Goal: Information Seeking & Learning: Learn about a topic

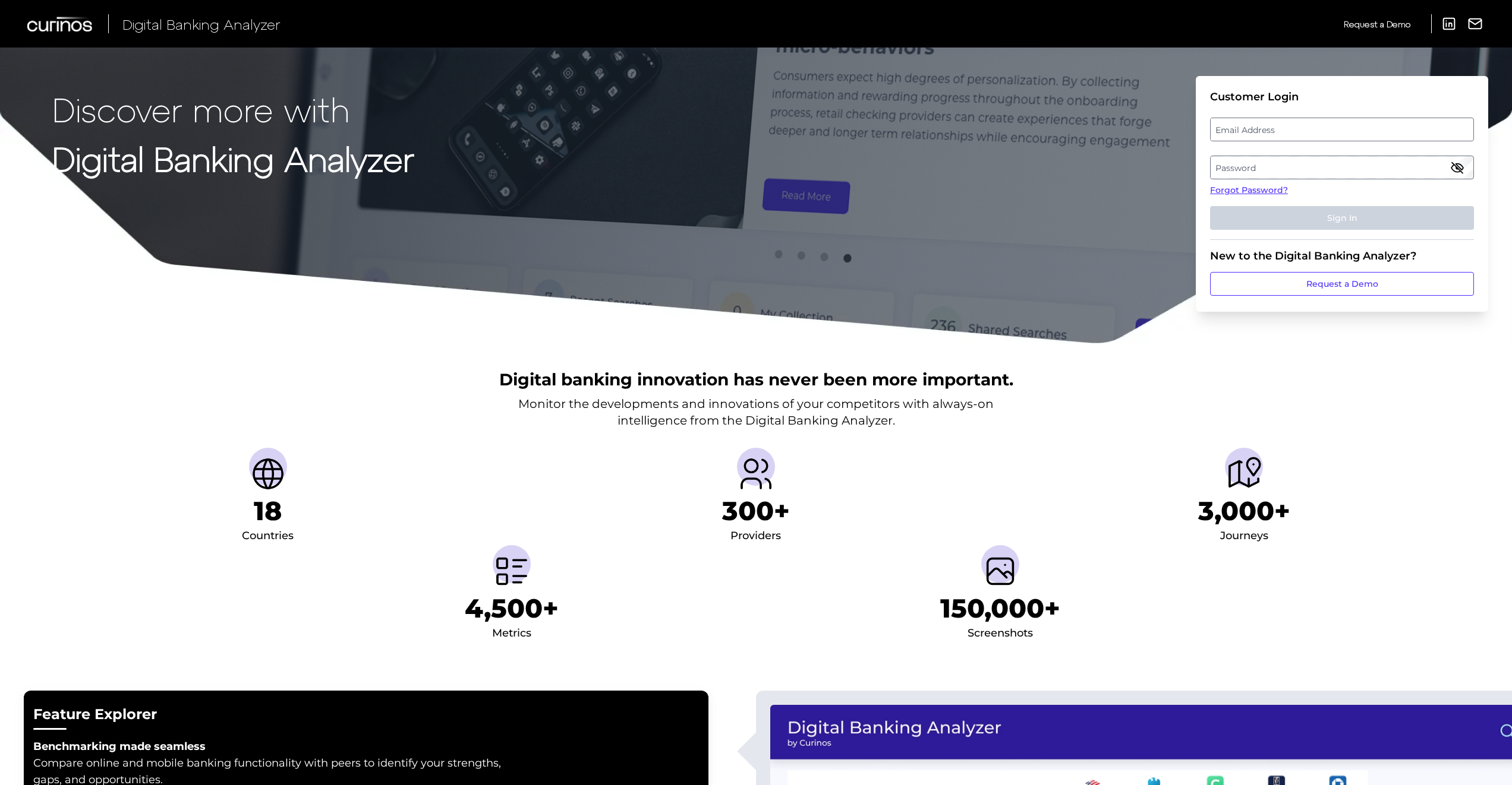
click at [1257, 125] on label "Email Address" at bounding box center [1342, 130] width 262 height 22
click at [1257, 125] on input "email" at bounding box center [1342, 130] width 264 height 24
type input "[EMAIL_ADDRESS][DOMAIN_NAME]"
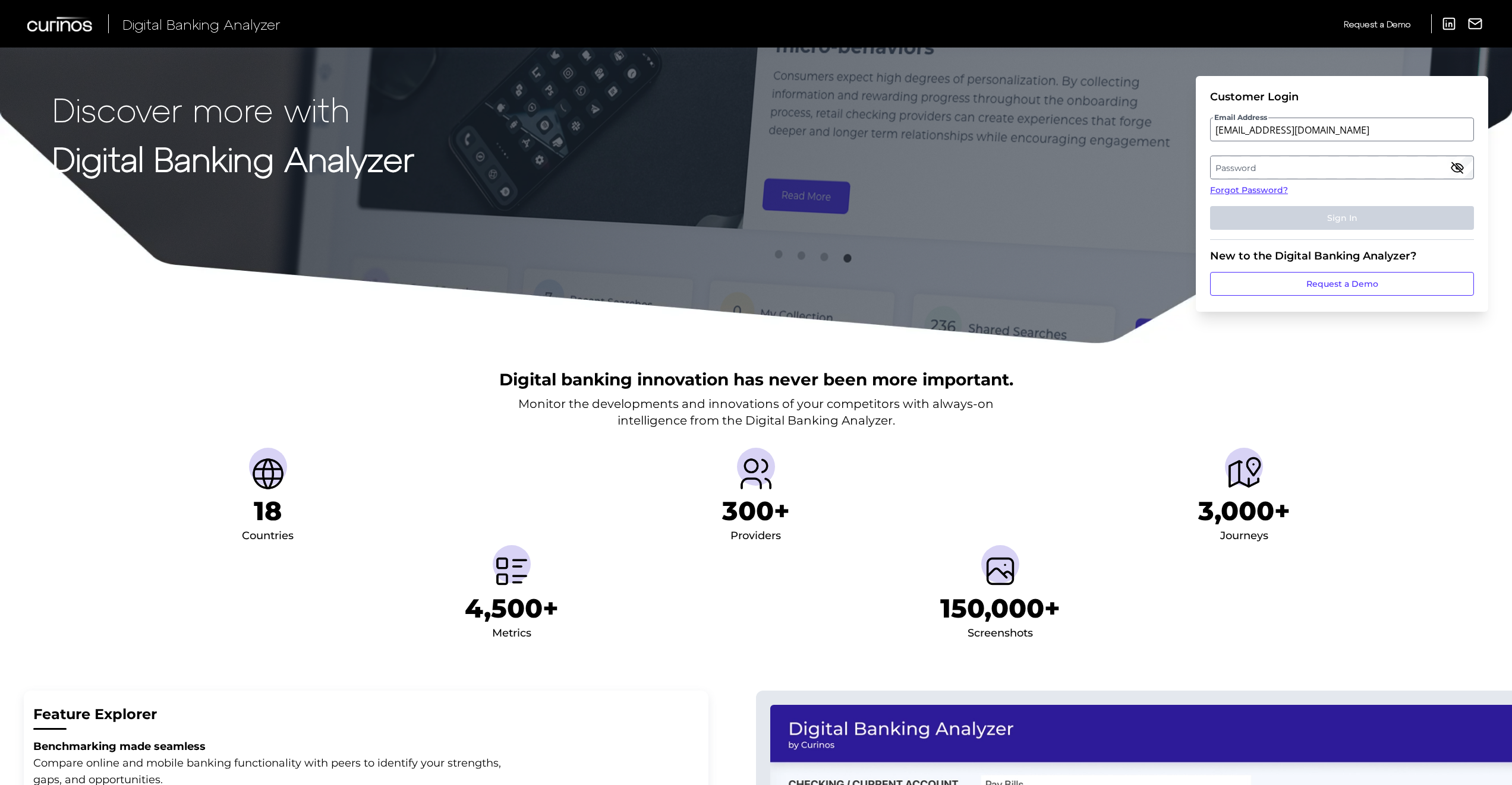
click at [1249, 159] on label "Password" at bounding box center [1342, 168] width 262 height 22
click at [1210, 206] on button "Sign In" at bounding box center [1342, 218] width 264 height 24
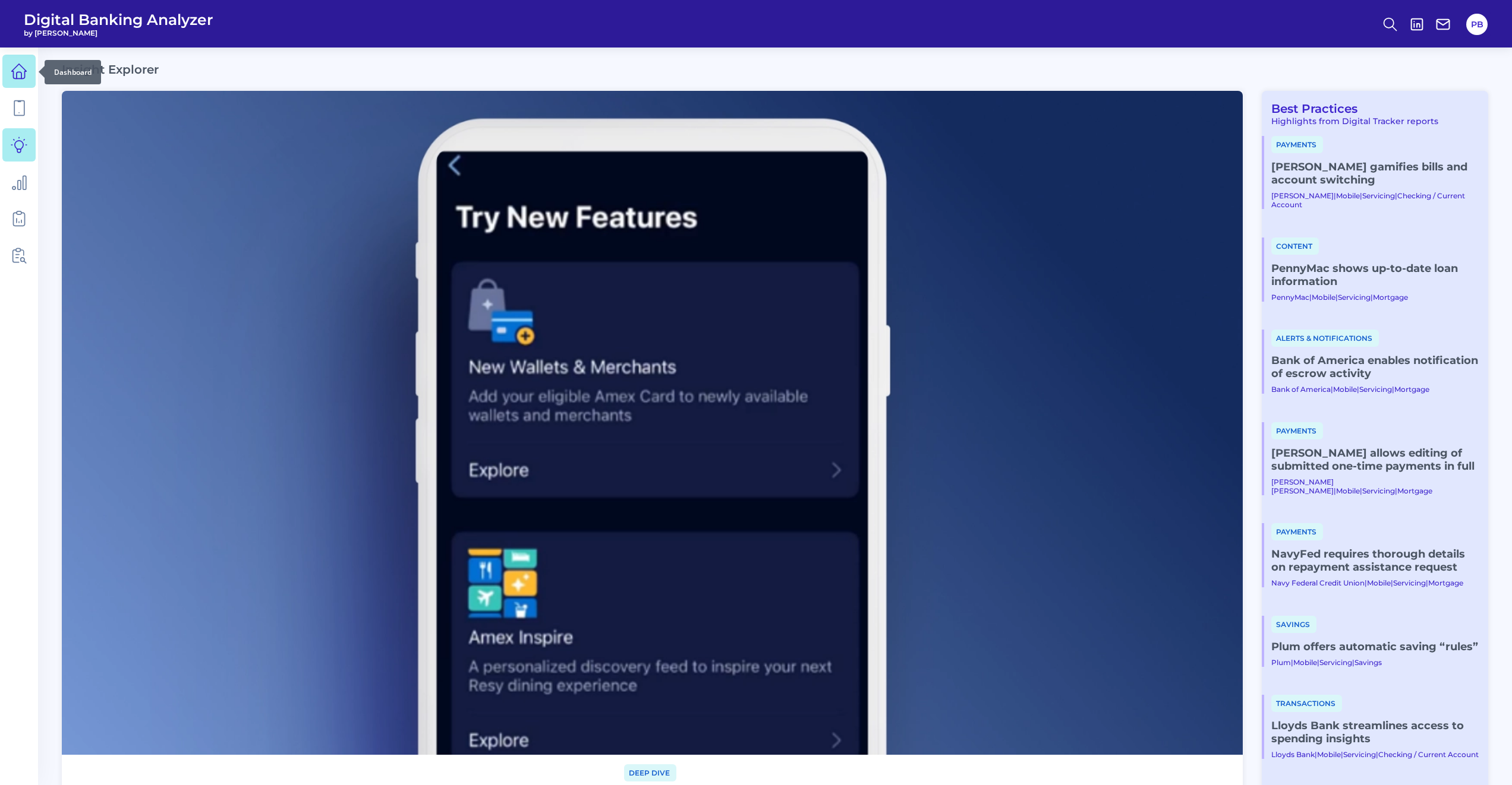
click at [23, 75] on icon at bounding box center [19, 72] width 17 height 17
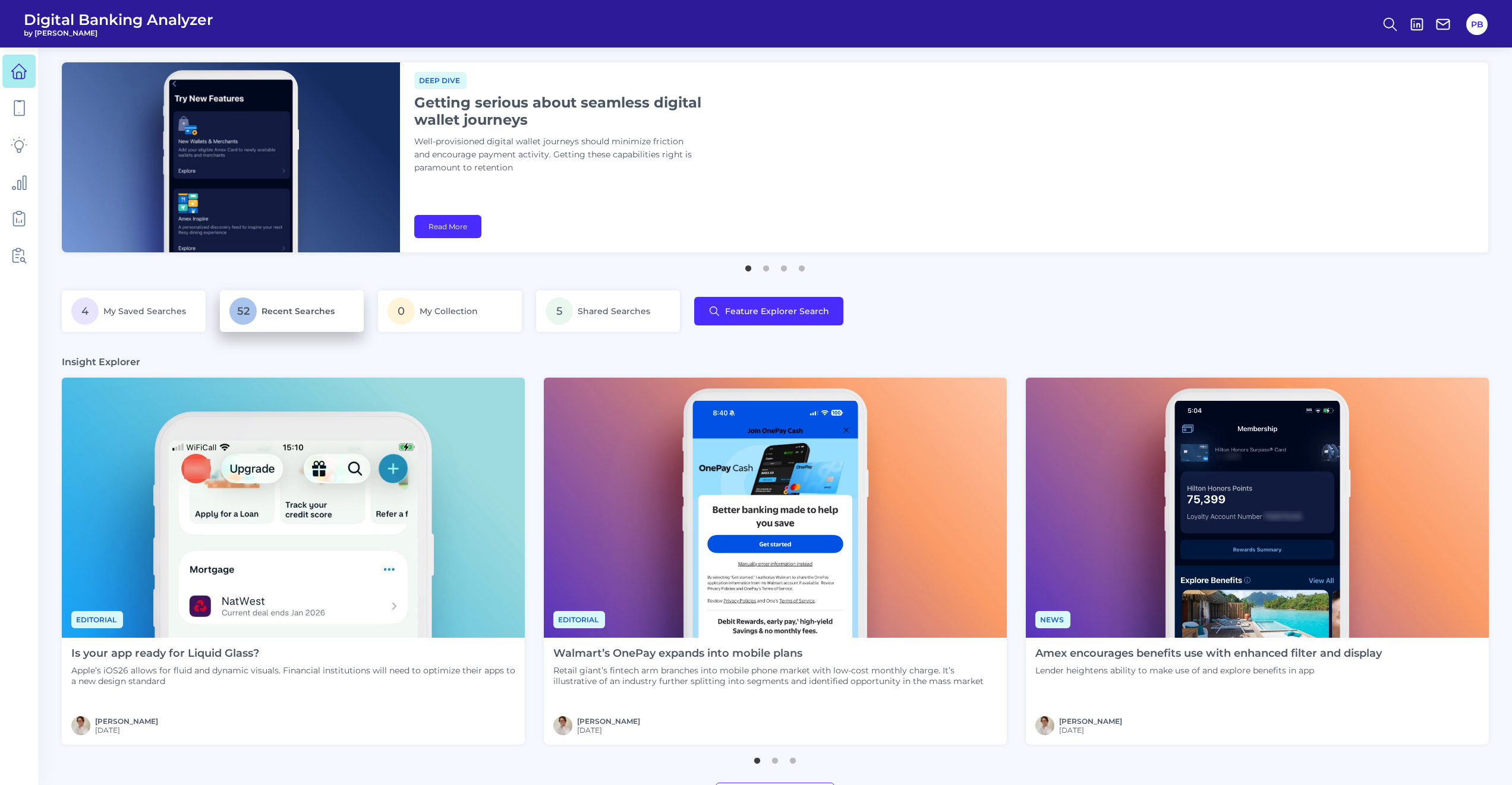
click at [247, 294] on link "52 Recent Searches" at bounding box center [292, 311] width 144 height 41
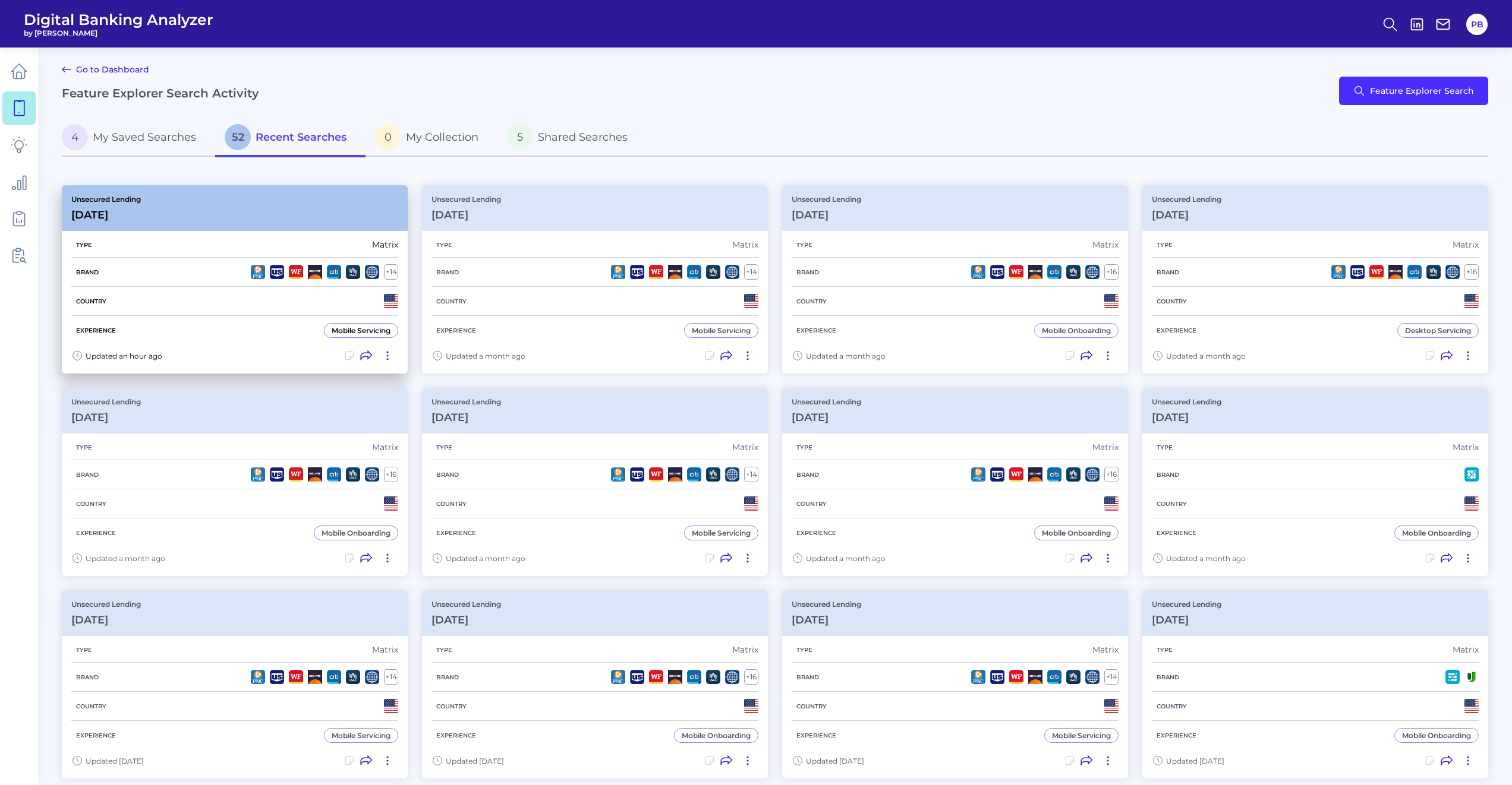
click at [120, 218] on h3 "[DATE]" at bounding box center [106, 215] width 70 height 13
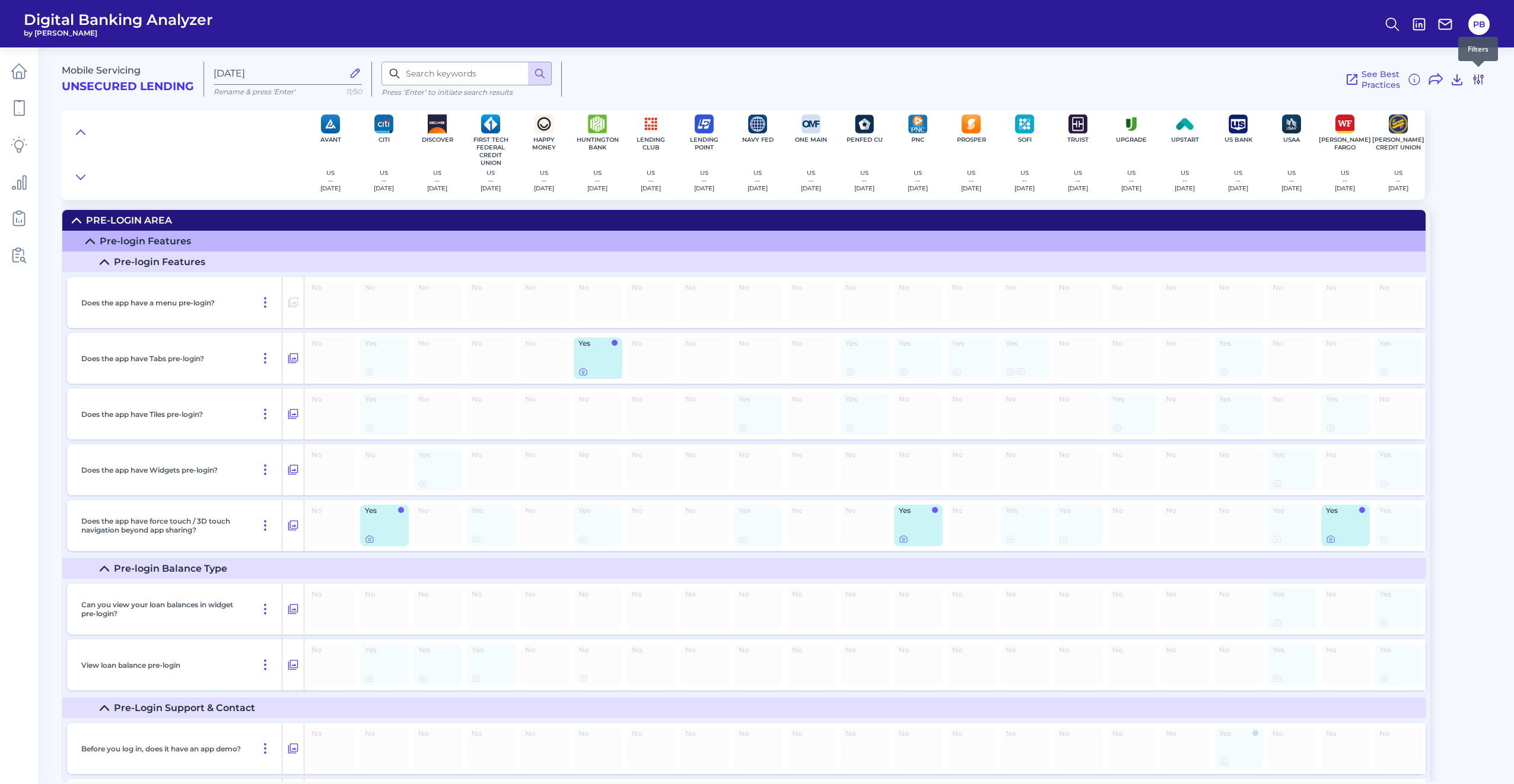
click at [1479, 77] on icon at bounding box center [1479, 80] width 14 height 14
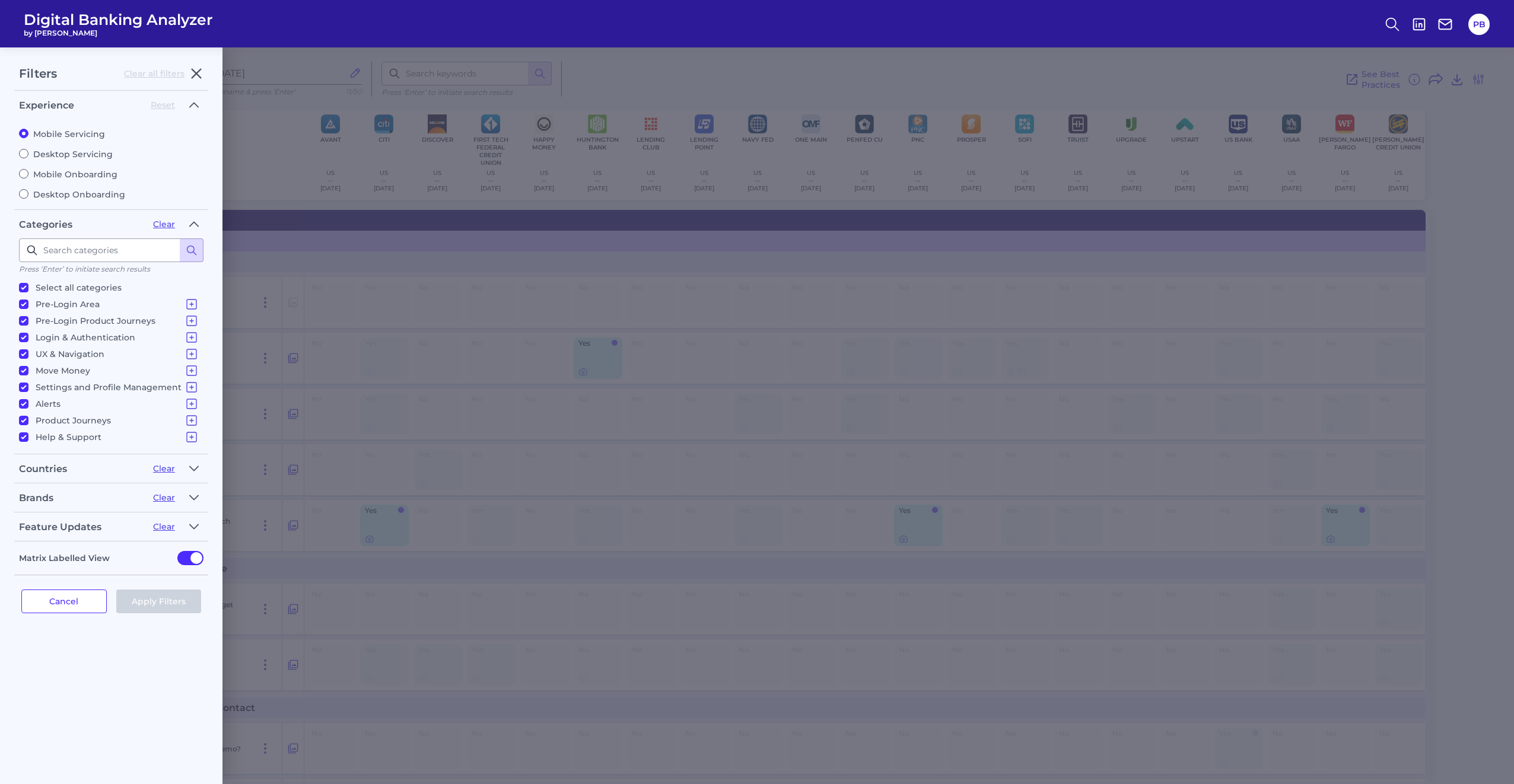
click at [79, 155] on label "Desktop Servicing" at bounding box center [111, 154] width 184 height 11
click at [28, 155] on input "Desktop Servicing" at bounding box center [24, 154] width 10 height 10
radio input "true"
radio input "false"
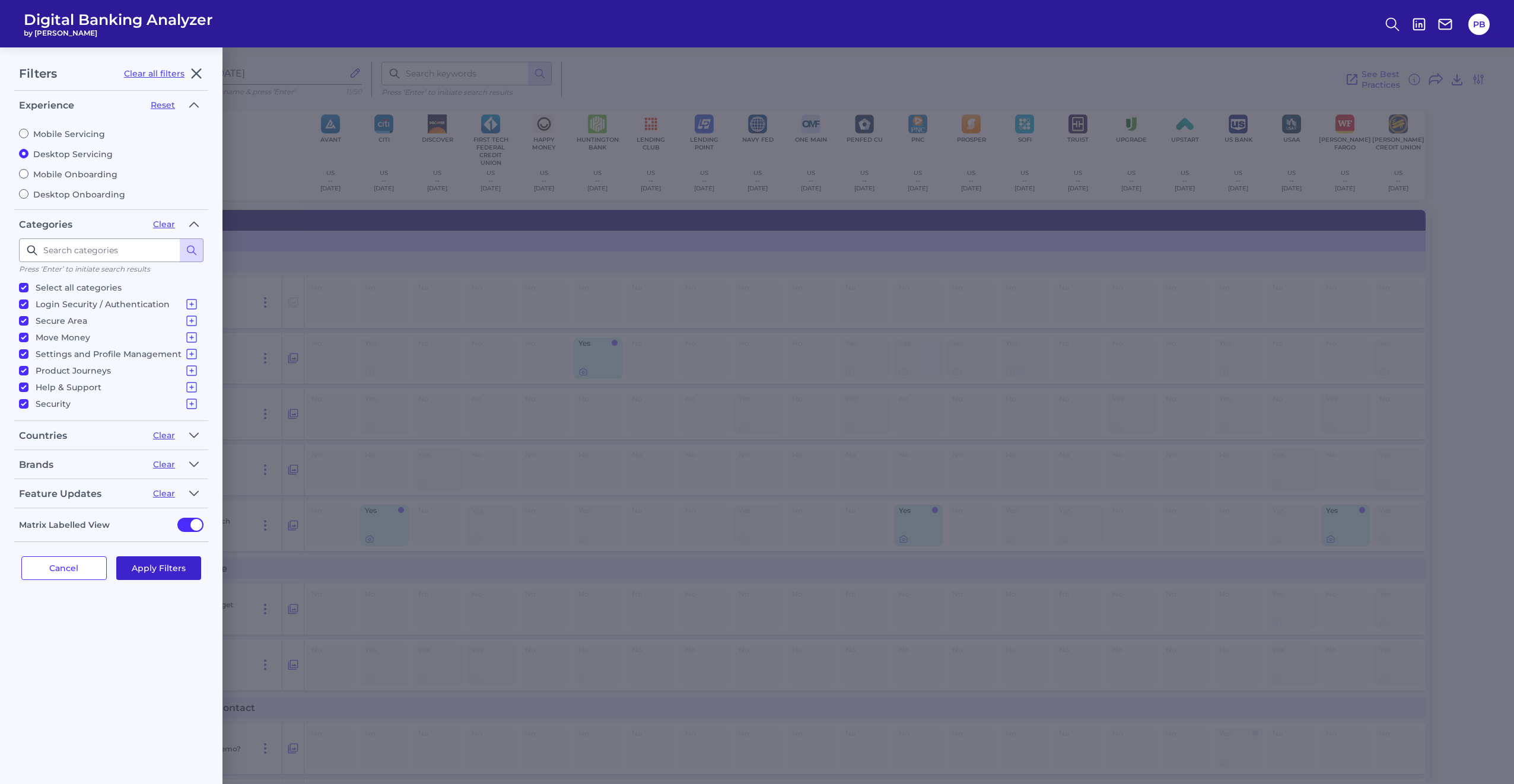
click at [157, 570] on button "Apply Filters" at bounding box center [159, 568] width 85 height 24
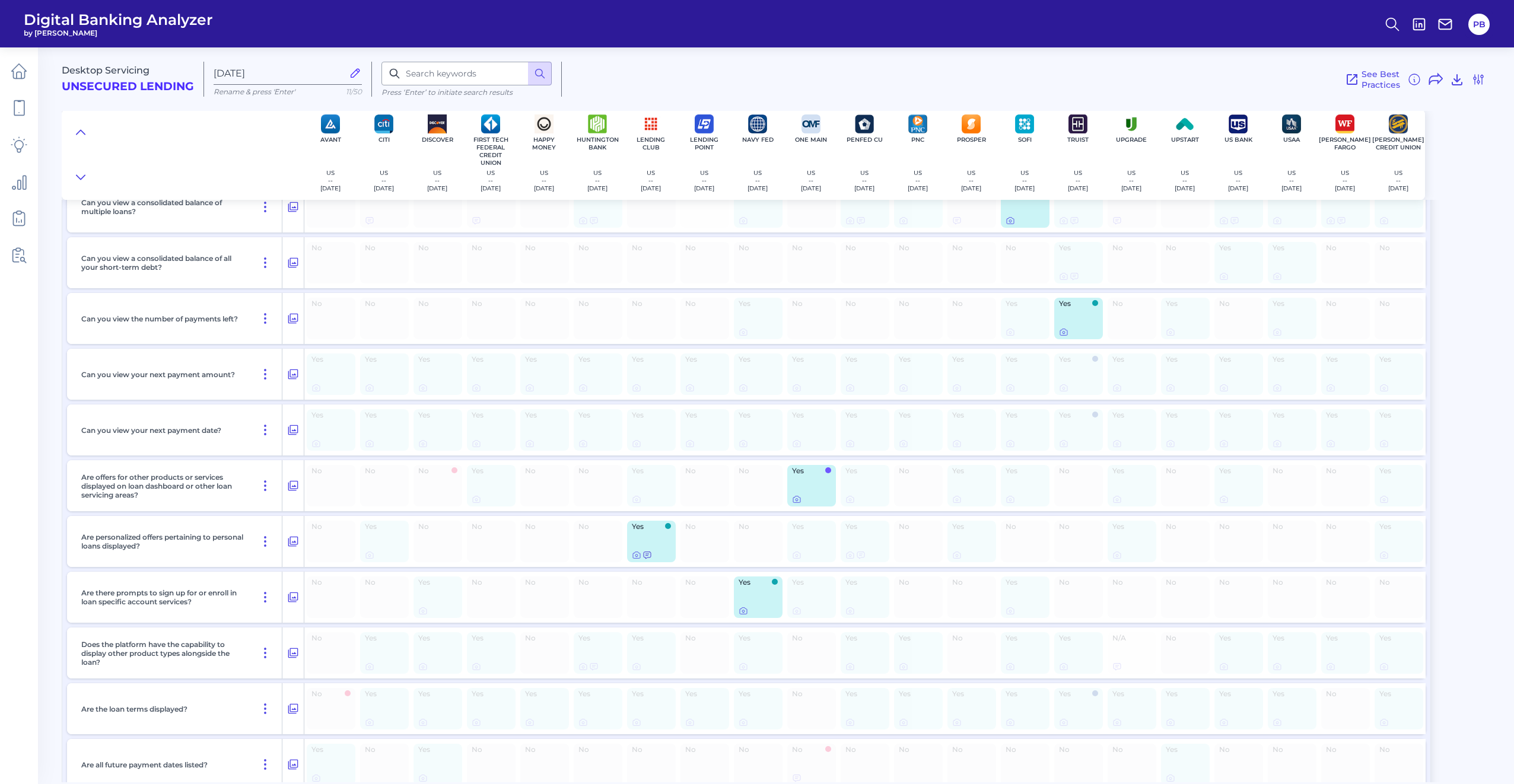
scroll to position [1186, 0]
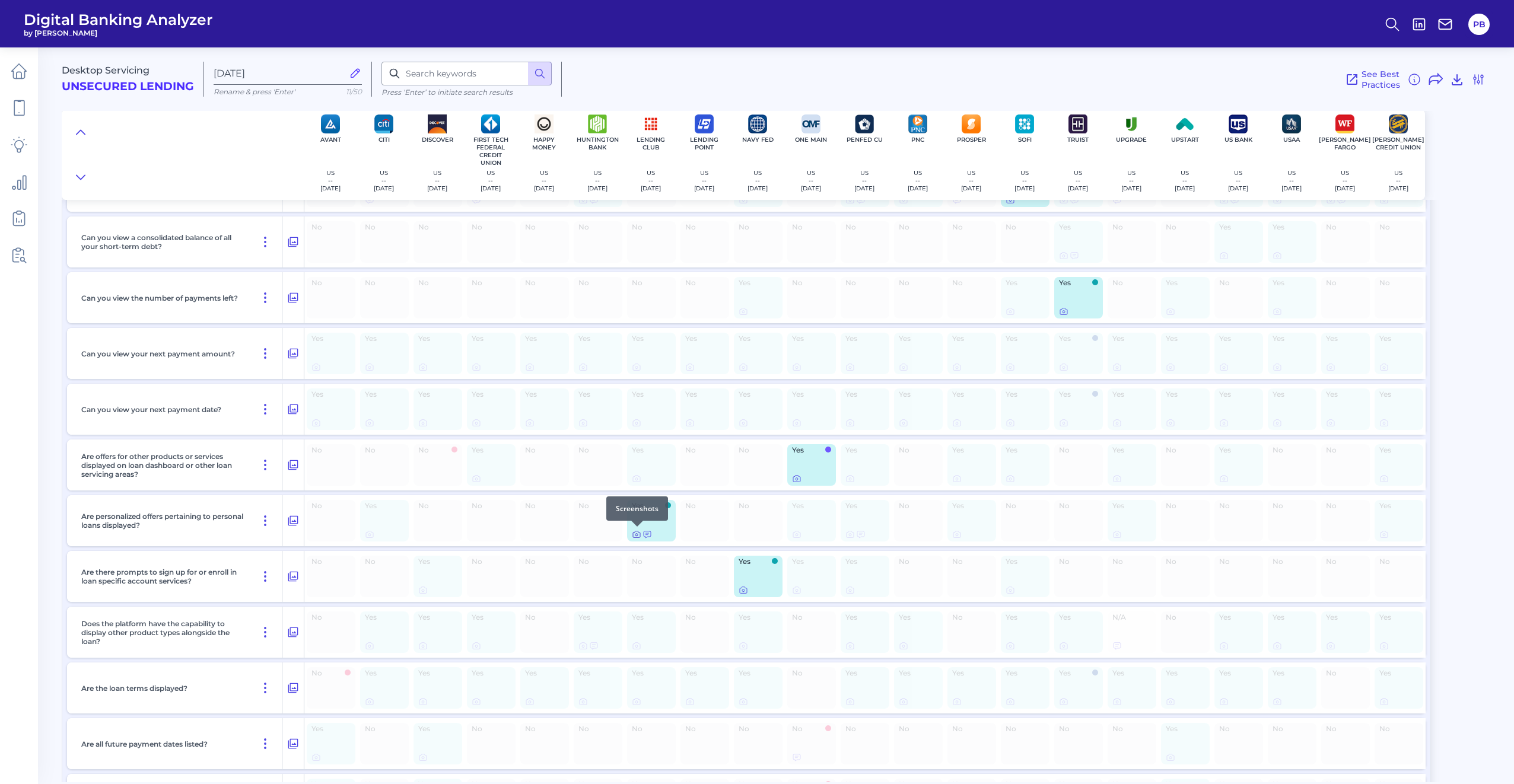
click at [635, 535] on icon at bounding box center [636, 534] width 10 height 10
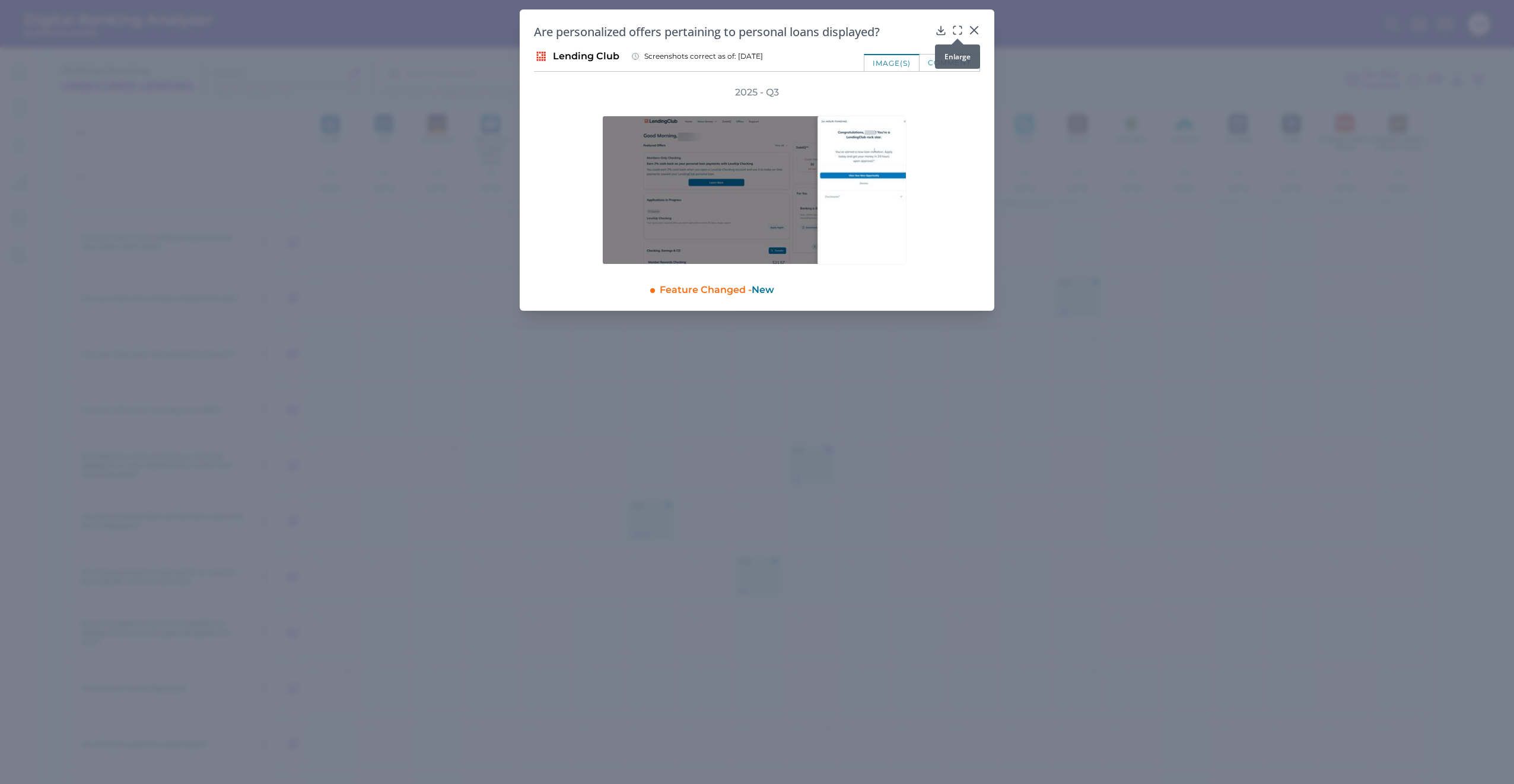
click at [956, 34] on div at bounding box center [958, 38] width 12 height 12
click at [953, 29] on icon at bounding box center [958, 31] width 12 height 12
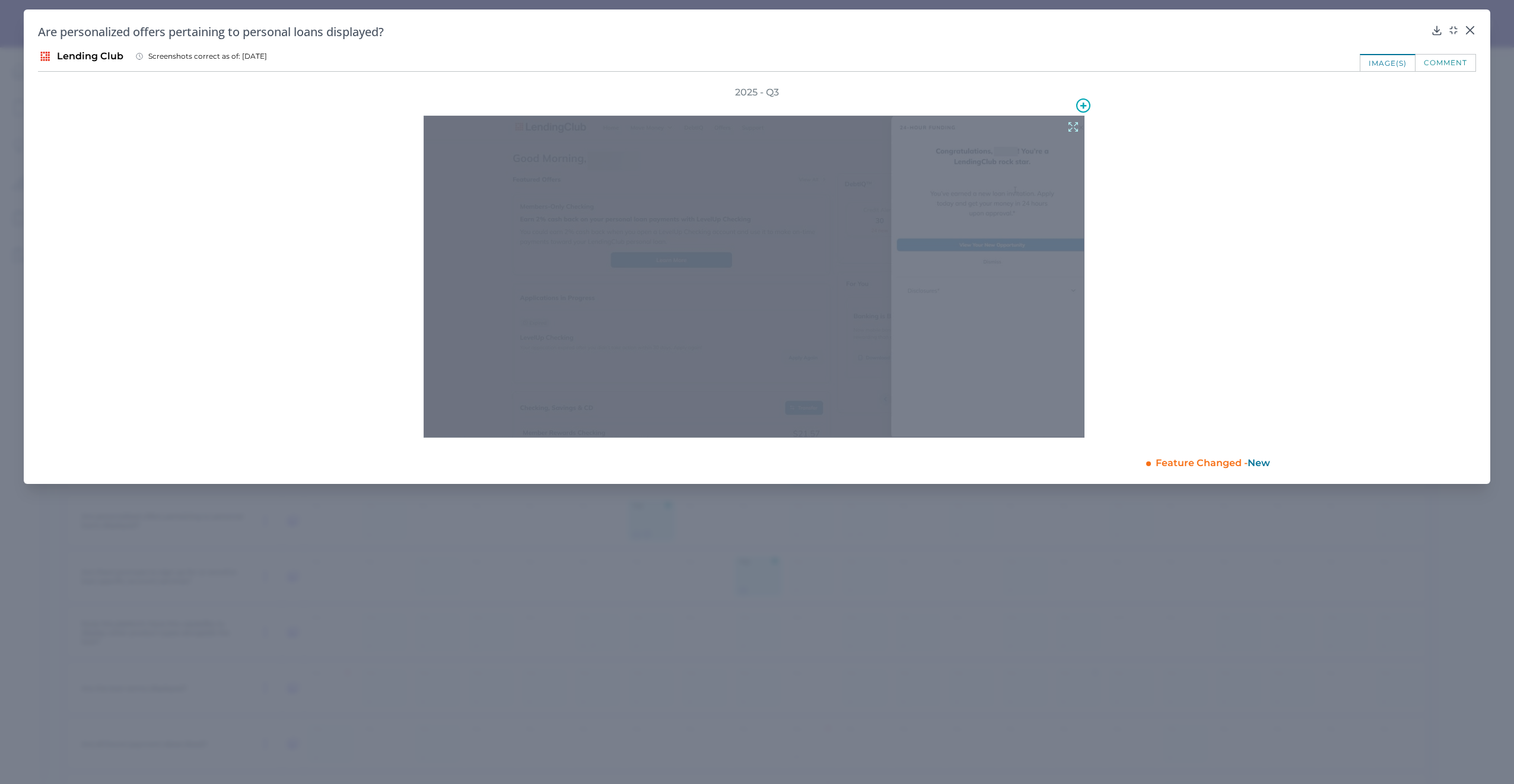
drag, startPoint x: 1086, startPoint y: 210, endPoint x: 1158, endPoint y: 286, distance: 104.7
click at [1165, 301] on div "2025 - Q3" at bounding box center [756, 262] width 1438 height 352
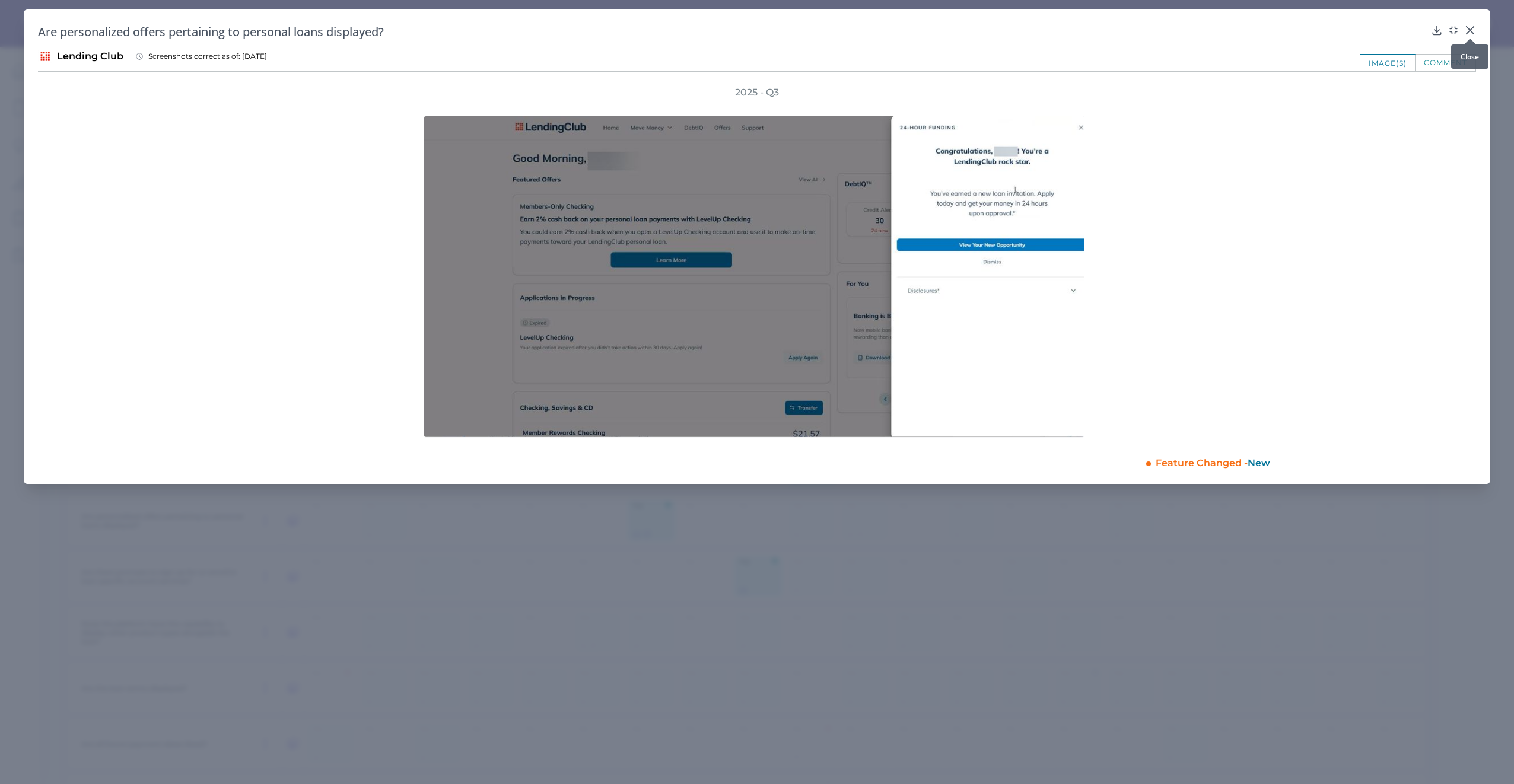
drag, startPoint x: 1470, startPoint y: 24, endPoint x: 1301, endPoint y: 60, distance: 172.8
click at [1470, 25] on icon at bounding box center [1470, 31] width 12 height 12
